Goal: Find specific page/section: Find specific page/section

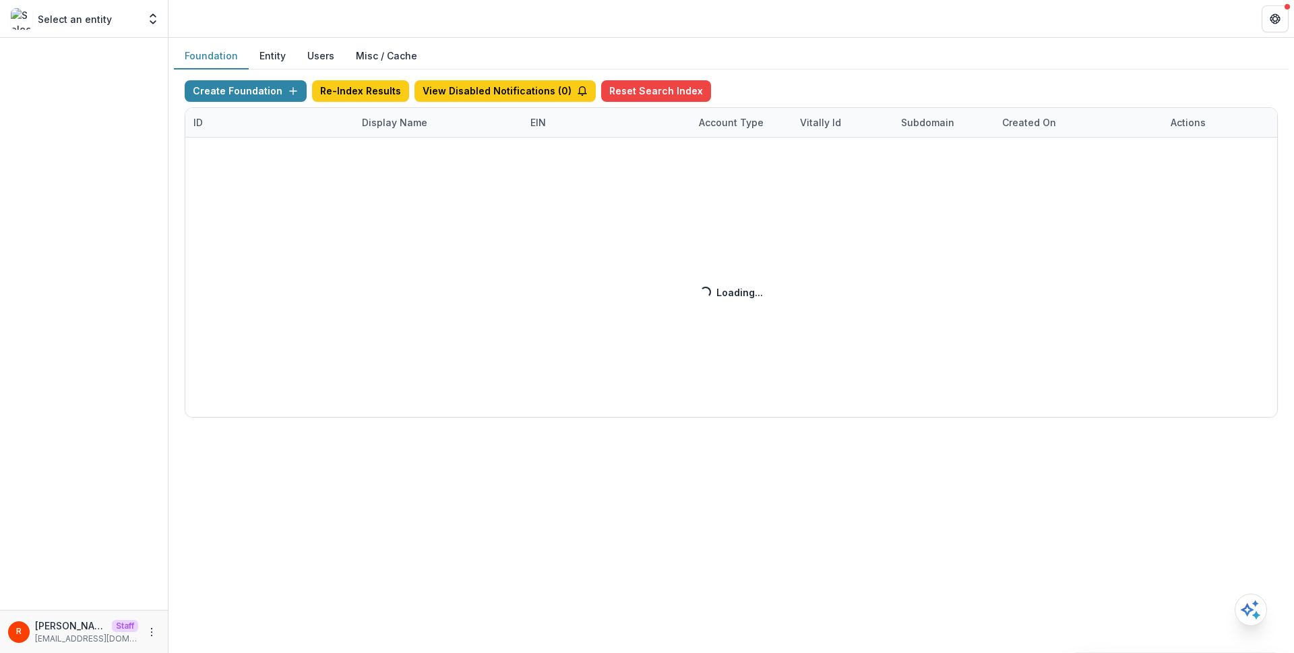
click at [399, 127] on div "Create Foundation Re-Index Results View Disabled Notifications ( 0 ) Reset Sear…" at bounding box center [732, 248] width 1094 height 337
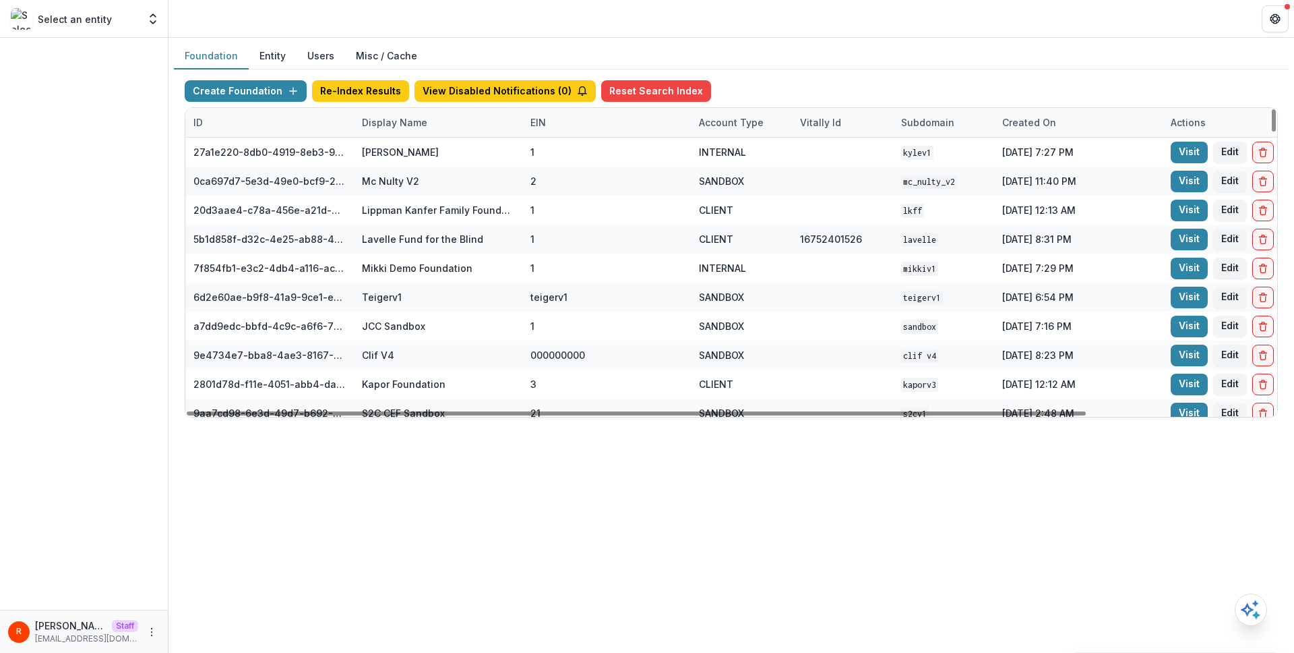
click at [399, 124] on div "Display Name" at bounding box center [395, 122] width 82 height 14
click at [400, 150] on input at bounding box center [438, 153] width 162 height 22
type input "*"
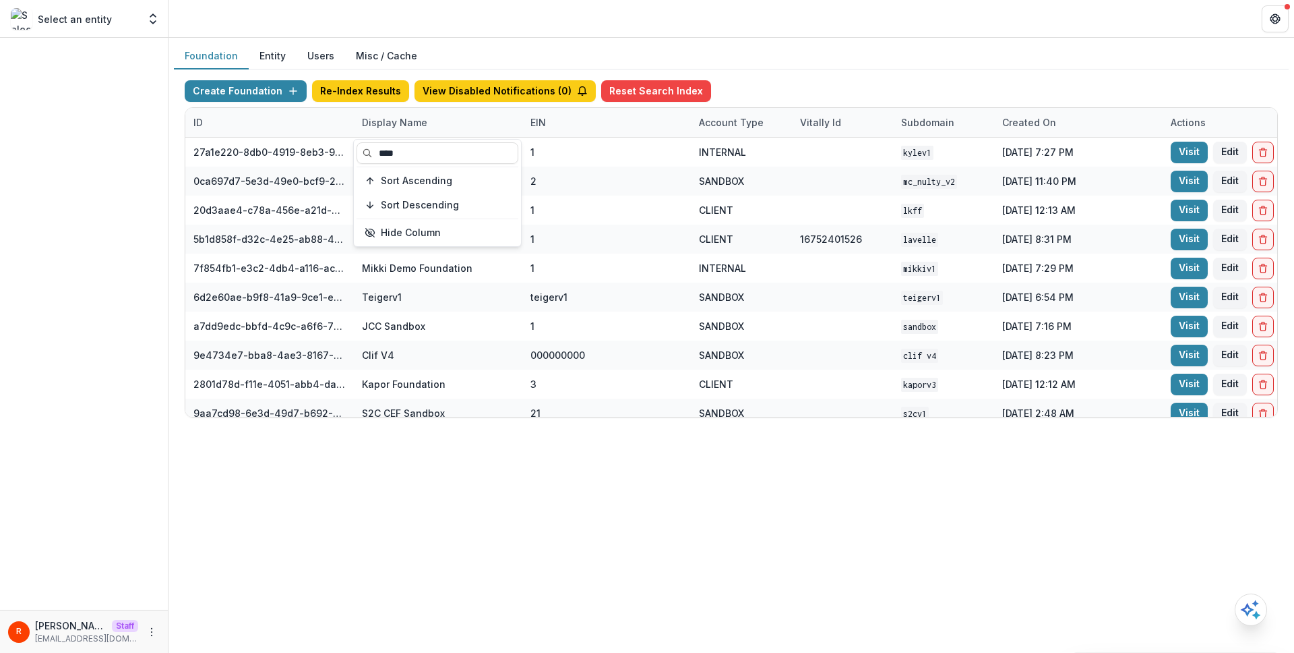
type input "****"
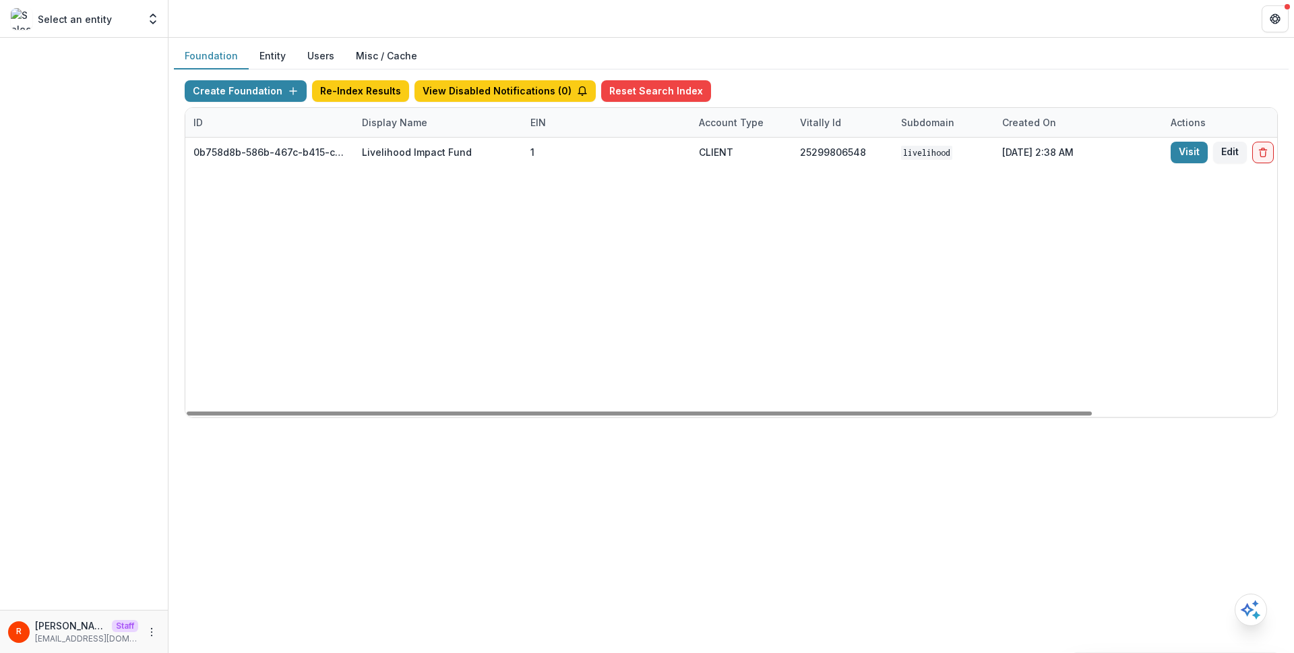
click at [653, 200] on div "0b758d8b-586b-467c-b415-ce853e23379b Livelihood Impact Fund 1 CLIENT 2529980654…" at bounding box center [842, 277] width 1315 height 279
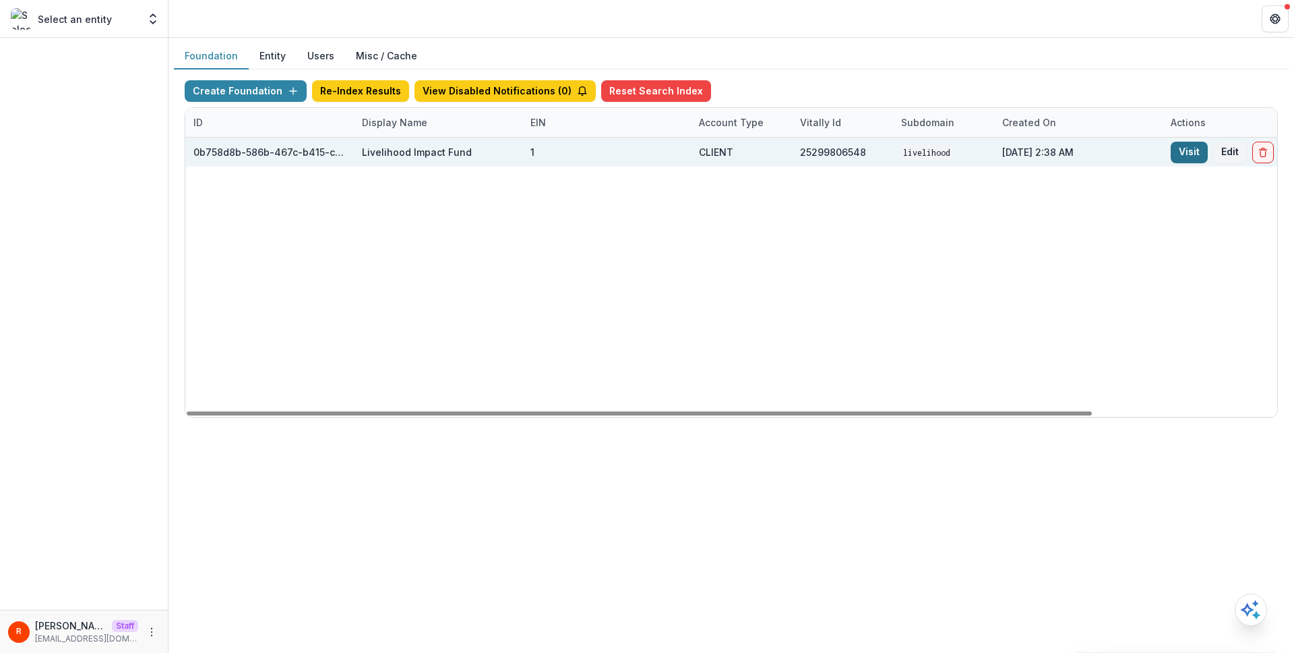
click at [1186, 160] on link "Visit" at bounding box center [1189, 153] width 37 height 22
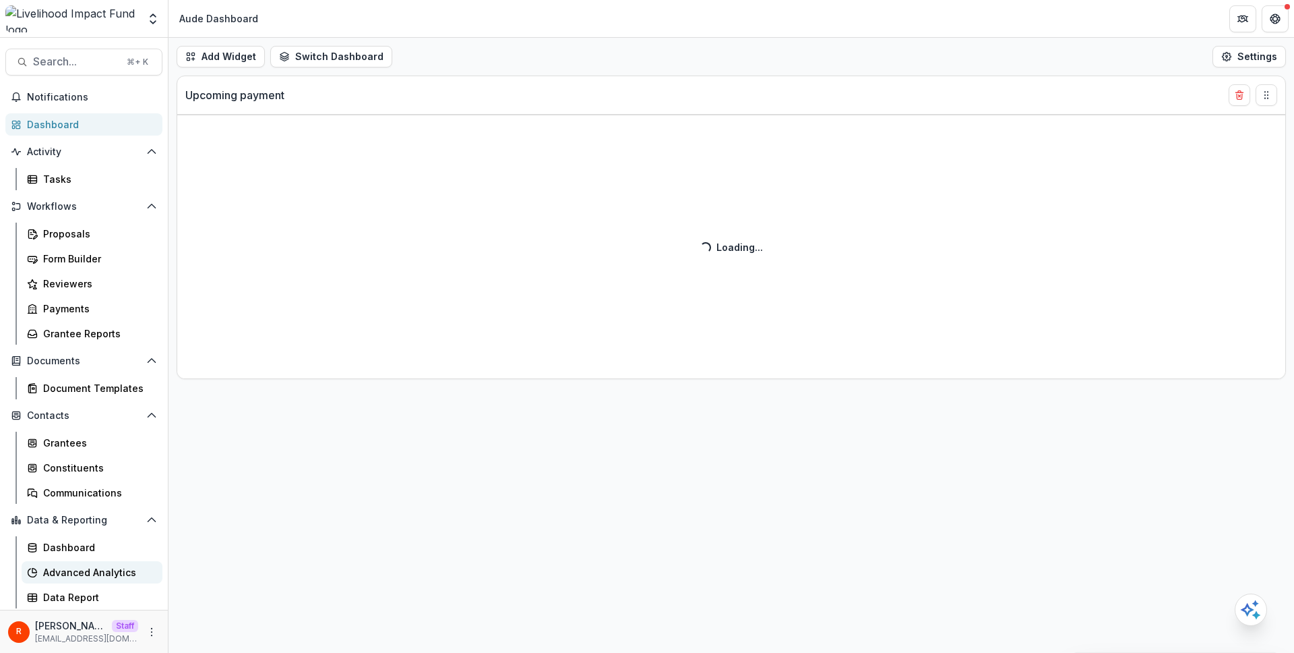
click at [80, 565] on div "Advanced Analytics" at bounding box center [97, 572] width 109 height 14
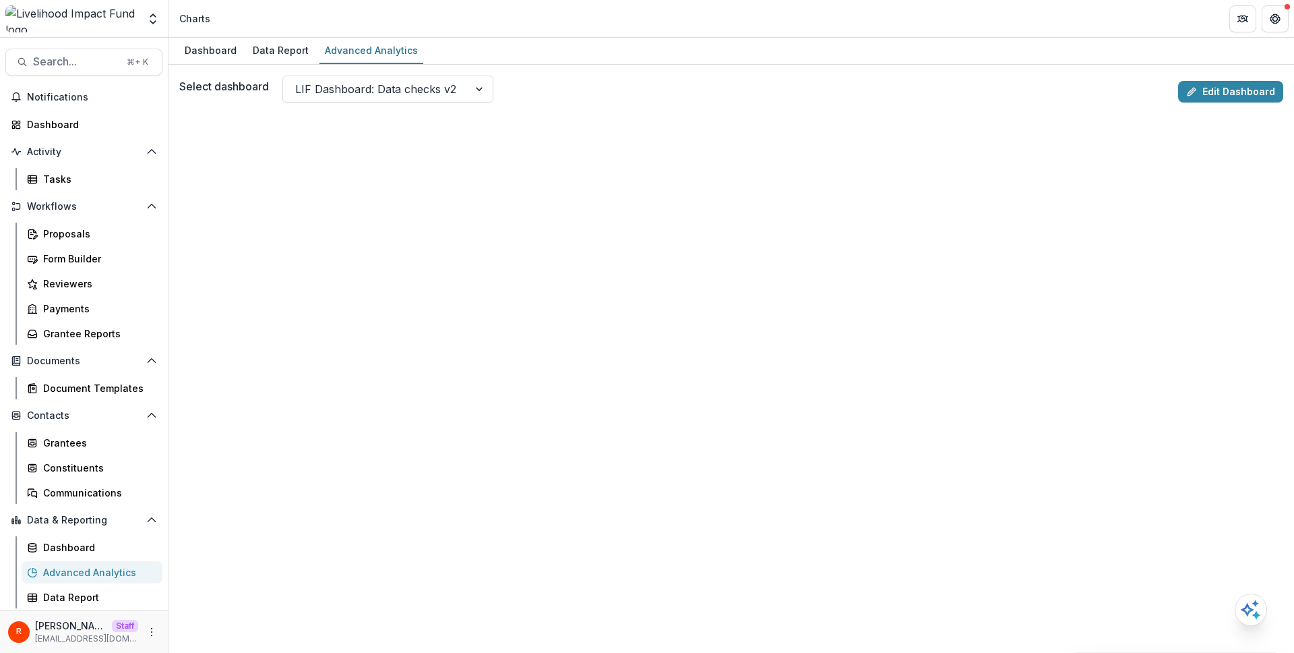
scroll to position [32, 0]
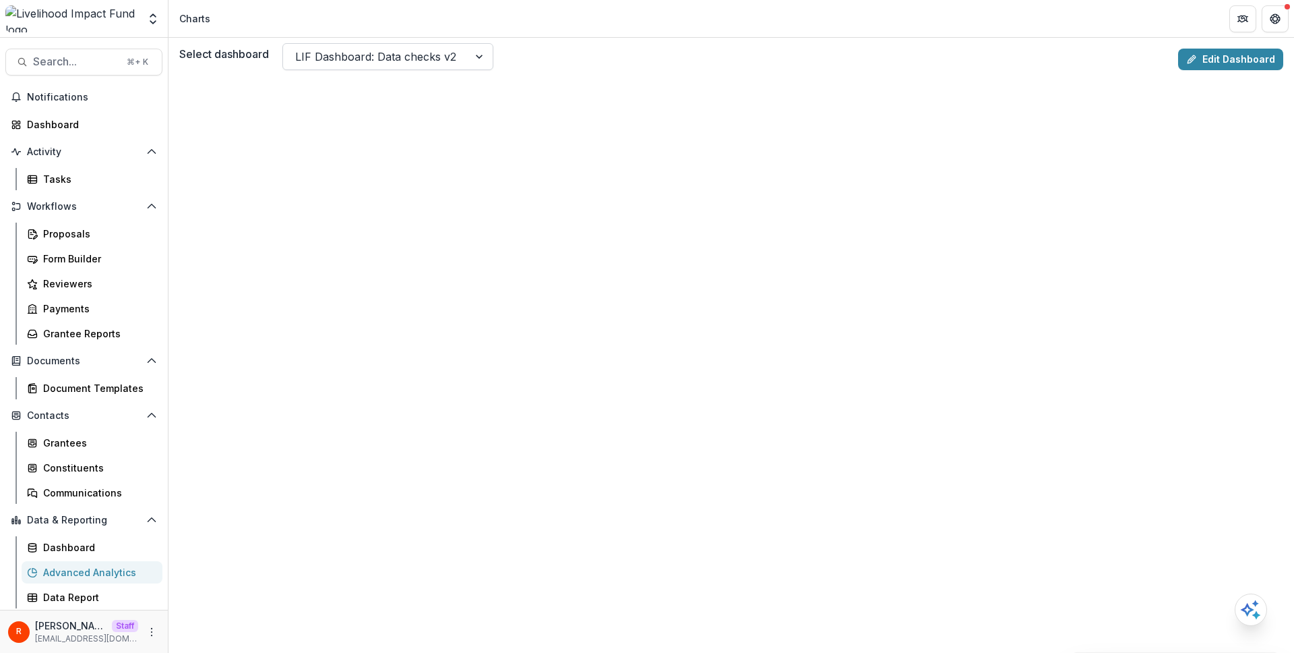
click at [415, 55] on div at bounding box center [375, 56] width 161 height 19
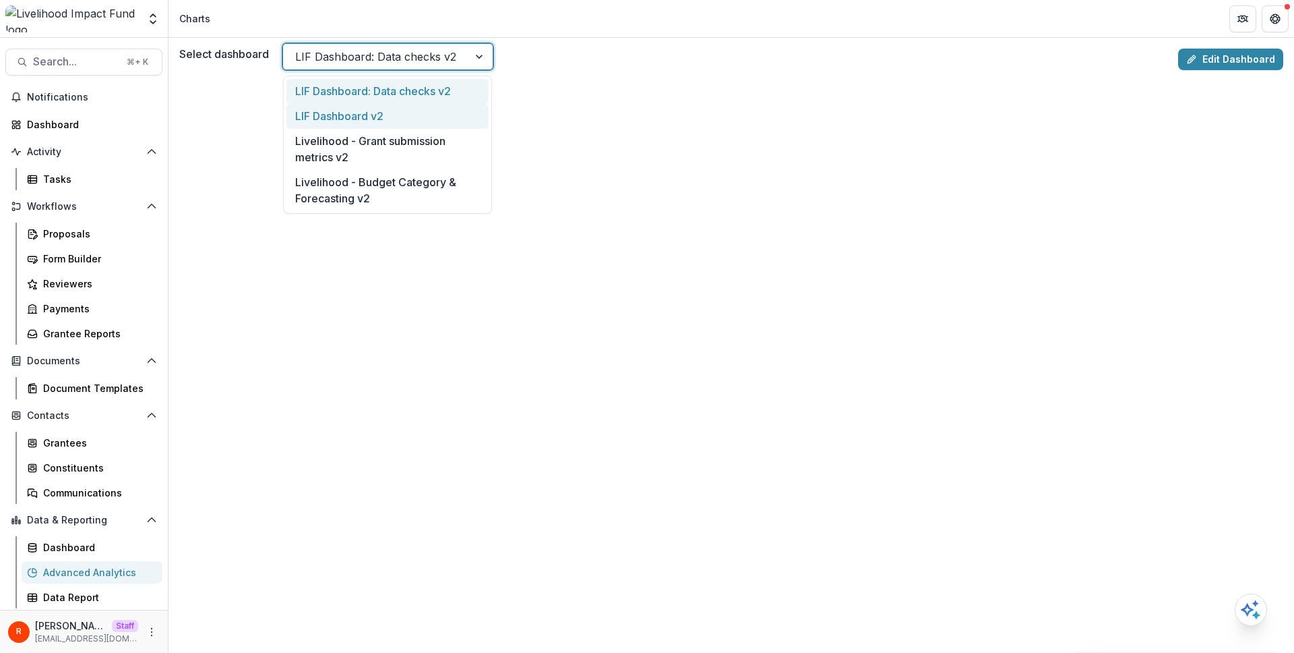
click at [411, 113] on div "LIF Dashboard v2" at bounding box center [388, 116] width 202 height 25
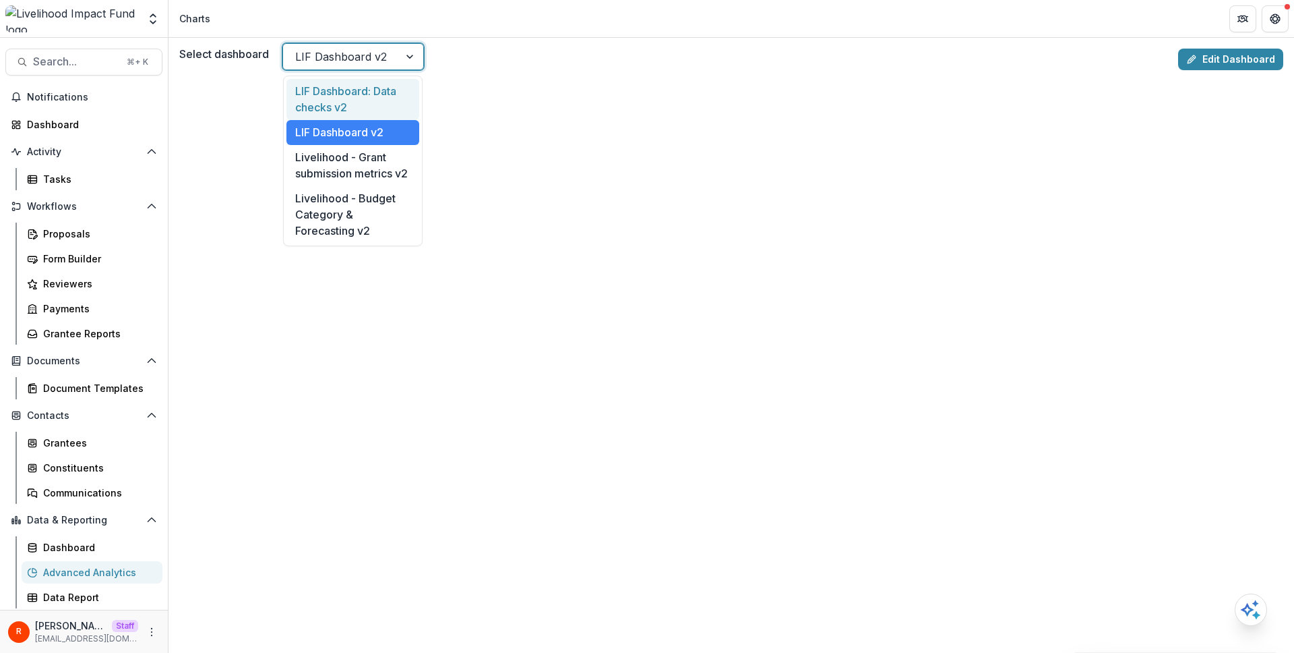
click at [335, 55] on div at bounding box center [341, 56] width 92 height 19
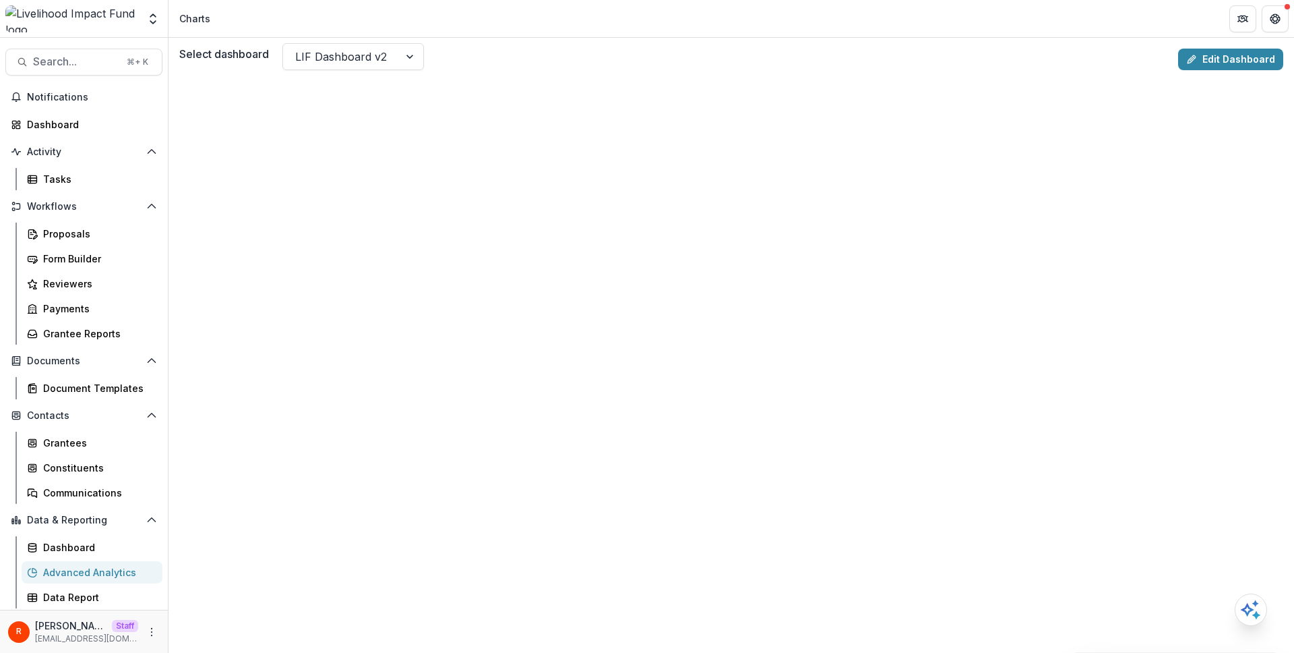
click at [535, 71] on div "Select dashboard LIF Dashboard v2 Edit Dashboard" at bounding box center [731, 59] width 1104 height 32
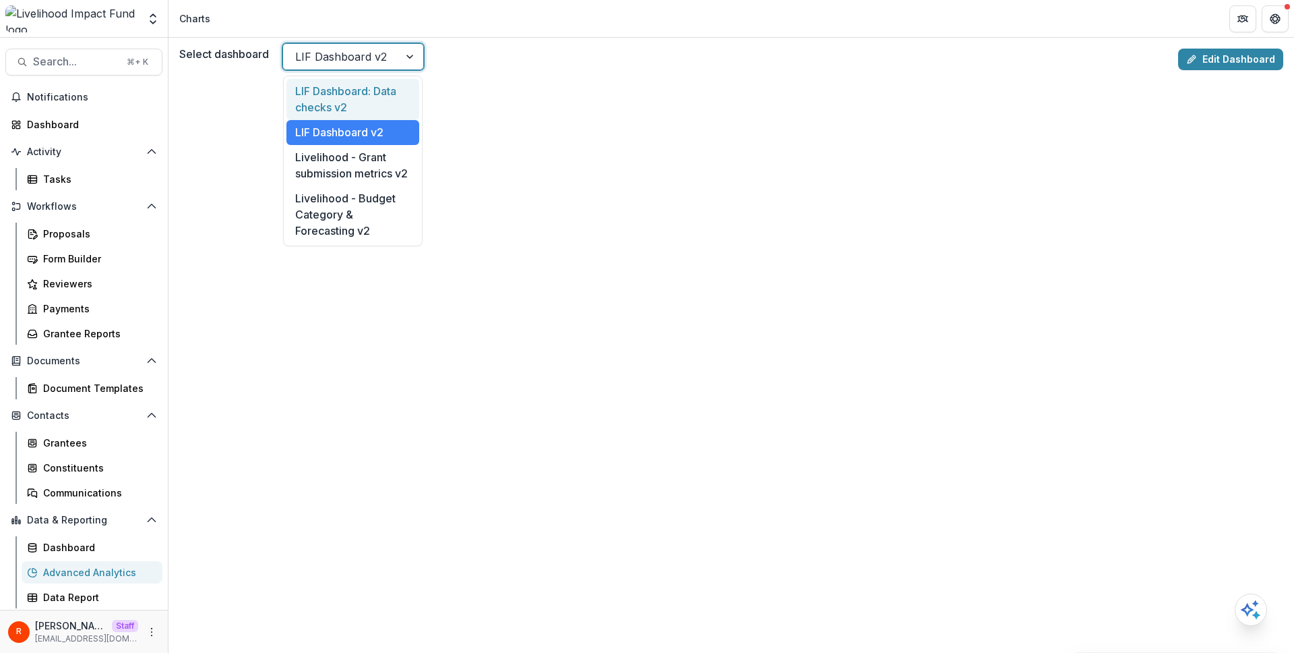
click at [376, 57] on div at bounding box center [341, 56] width 92 height 19
click at [370, 176] on div "Livelihood - Grant submission metrics v2" at bounding box center [353, 165] width 133 height 41
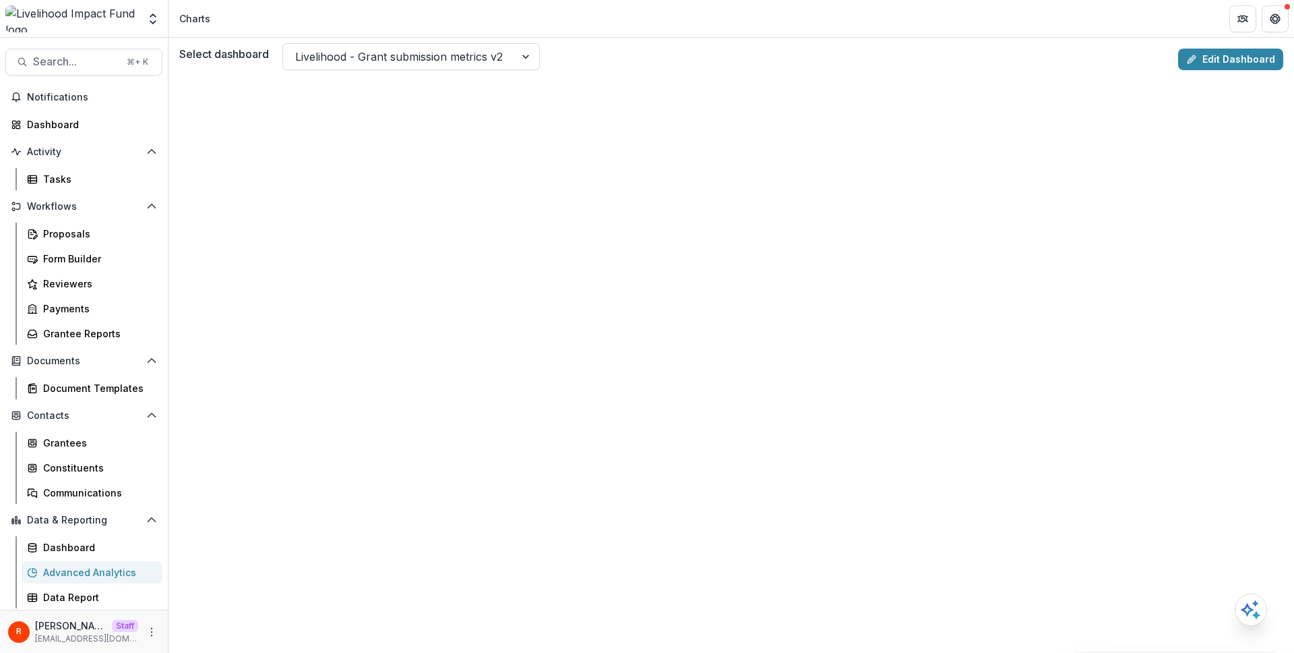
click at [638, 47] on div "Select dashboard Livelihood - Grant submission metrics v2" at bounding box center [676, 56] width 994 height 27
click at [492, 50] on div at bounding box center [399, 56] width 208 height 19
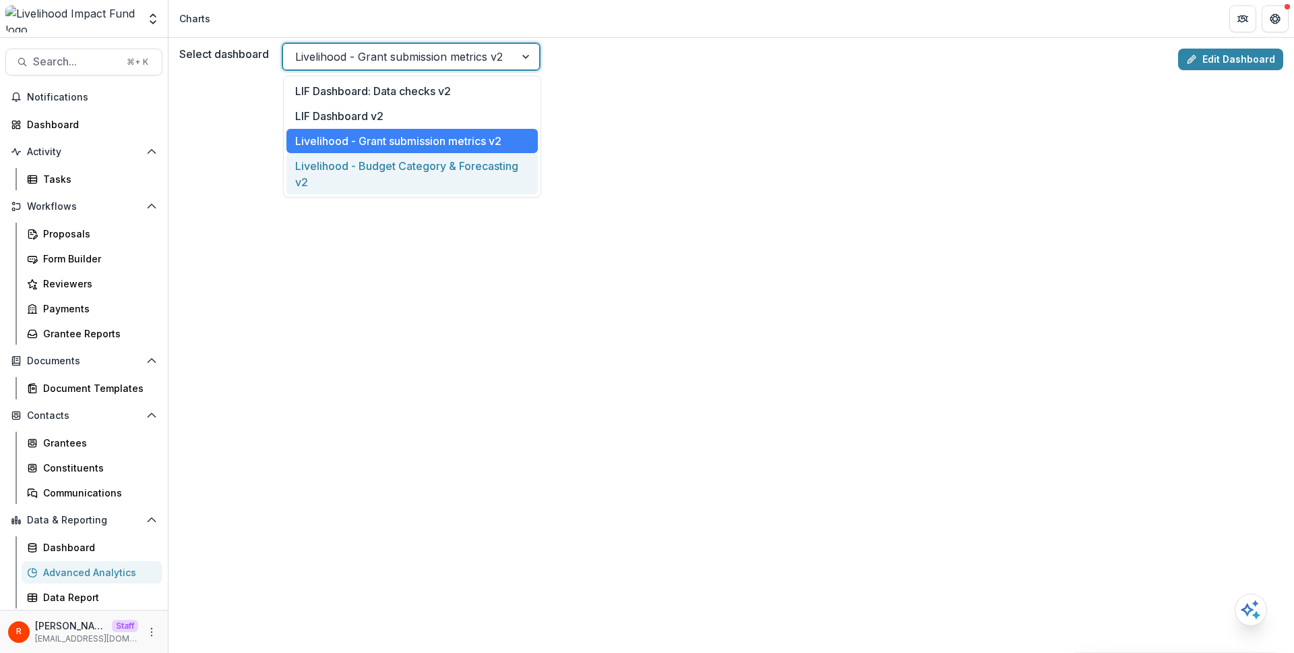
click at [489, 168] on div "Livelihood - Budget Category & Forecasting v2" at bounding box center [412, 173] width 251 height 41
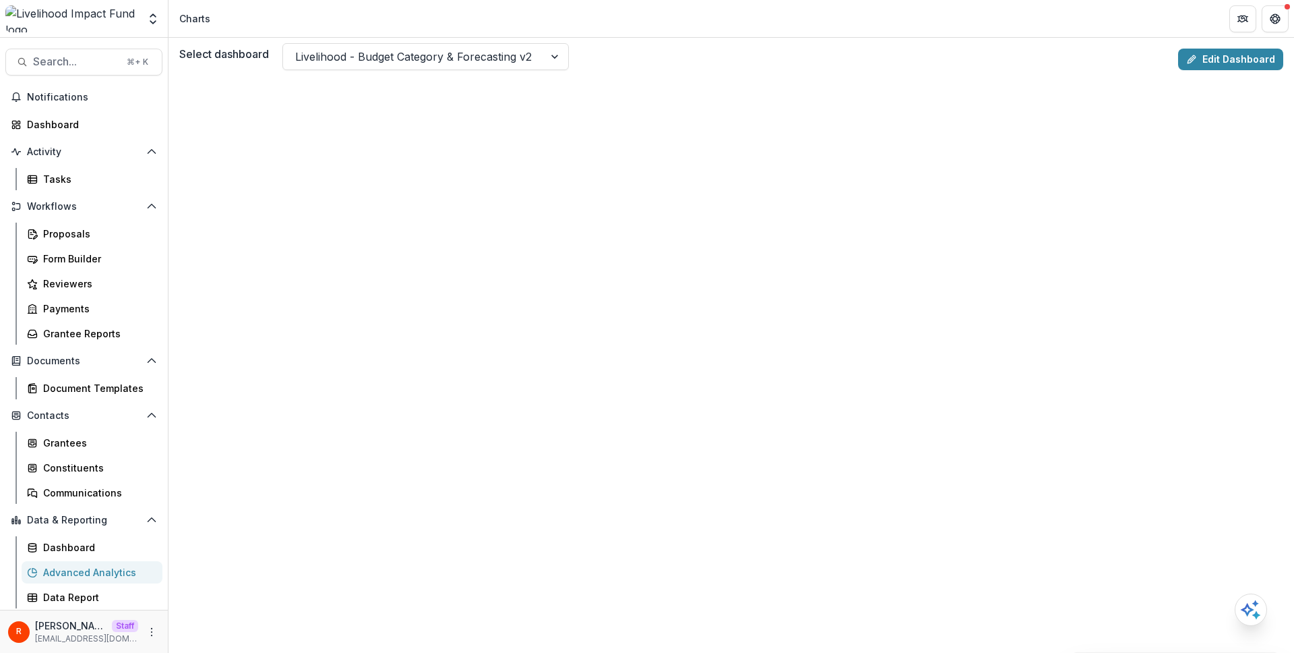
click at [690, 54] on div "Select dashboard Livelihood - Budget Category & Forecasting v2" at bounding box center [676, 56] width 994 height 27
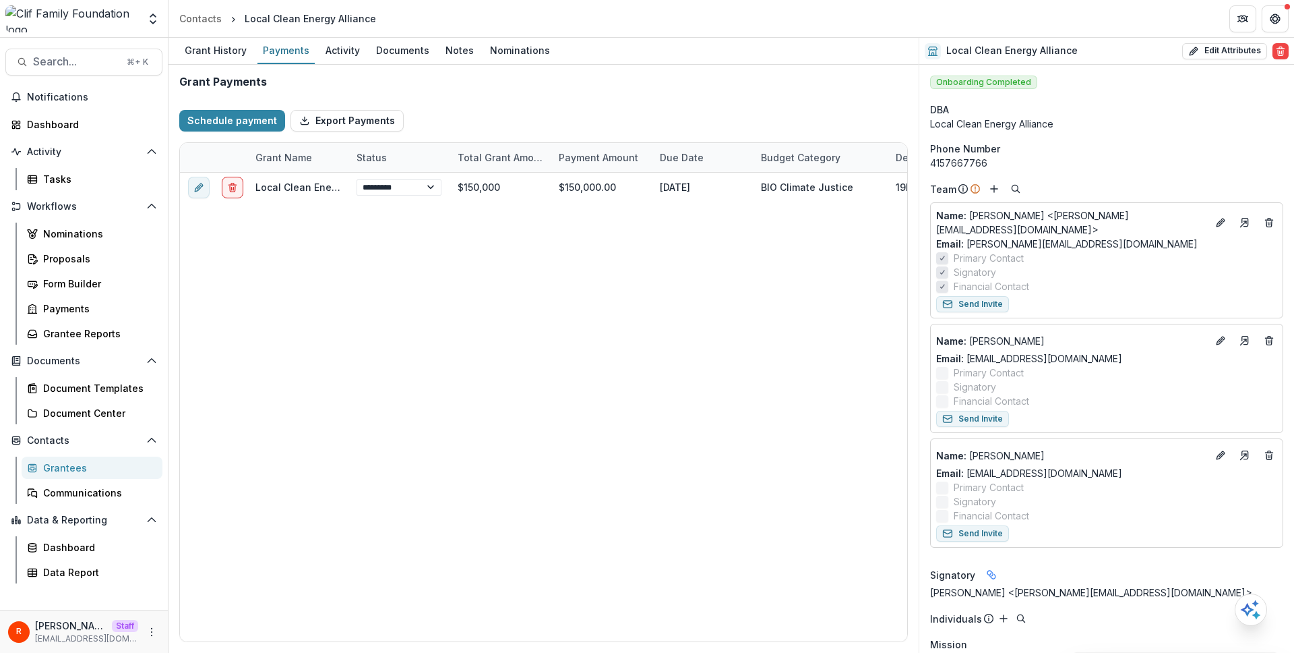
select select "****"
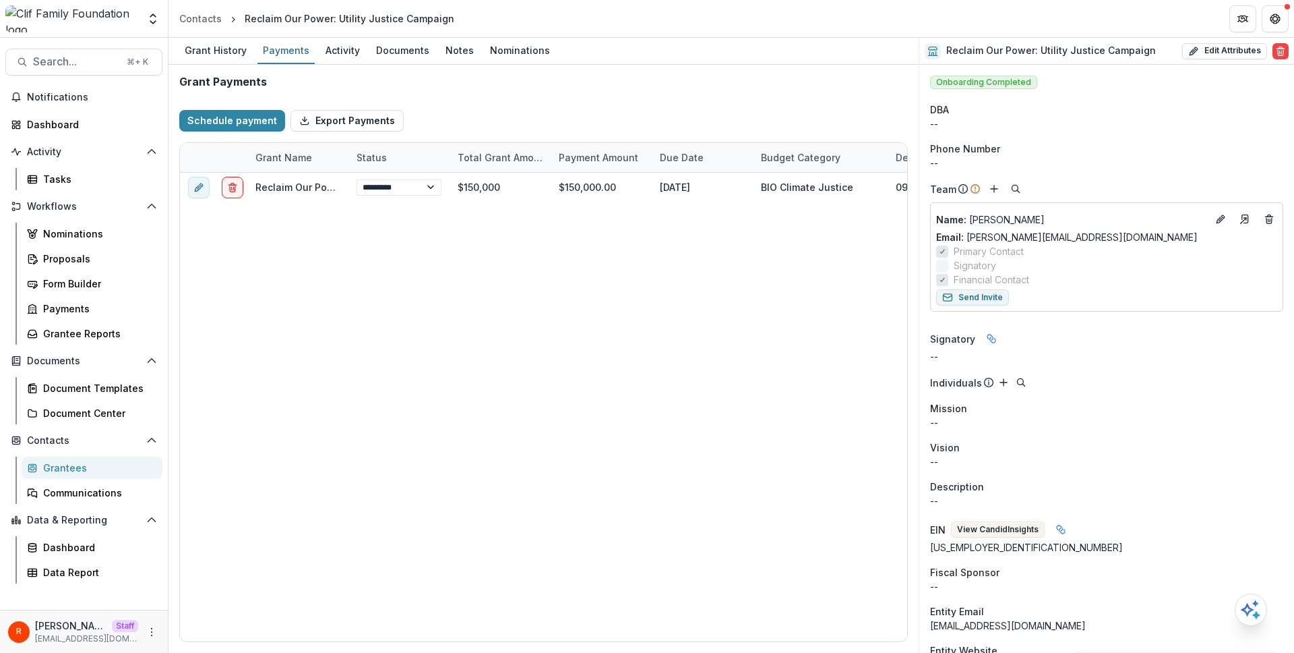
select select "****"
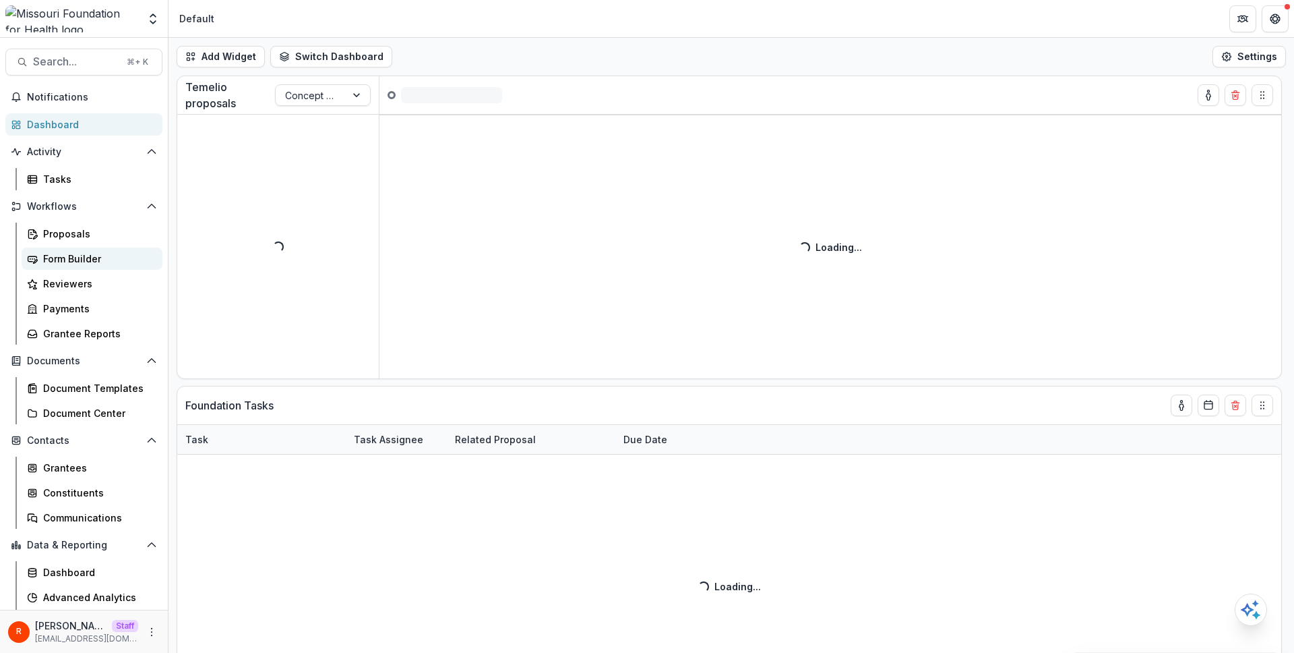
click at [86, 262] on div "Form Builder" at bounding box center [97, 258] width 109 height 14
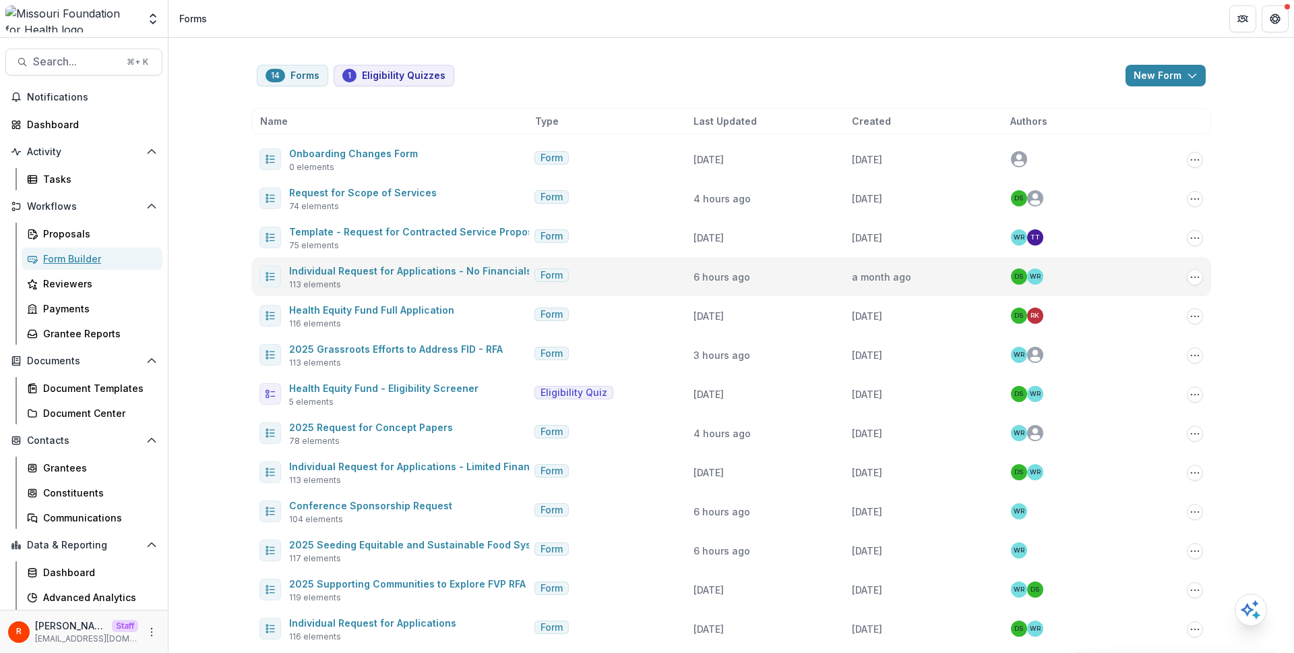
scroll to position [84, 0]
